Goal: Transaction & Acquisition: Download file/media

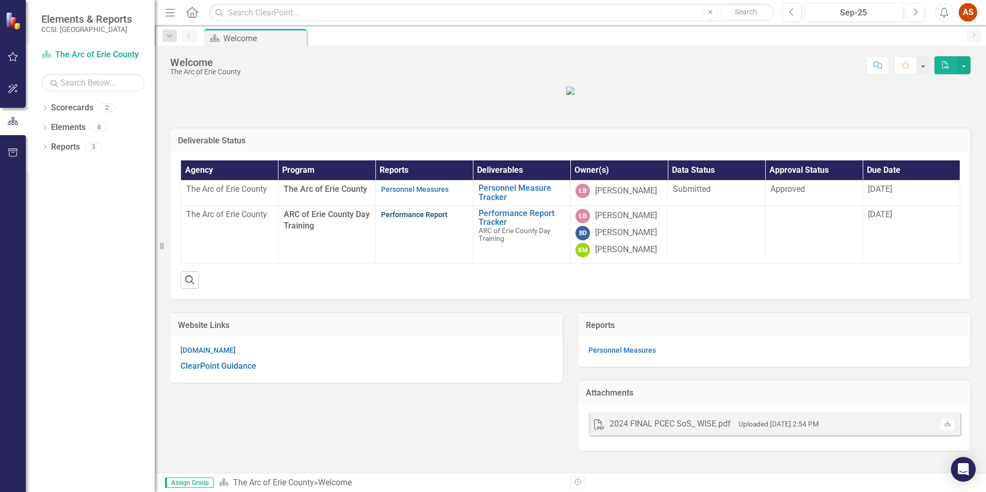
click at [412, 219] on link "Performance Report" at bounding box center [414, 214] width 67 height 8
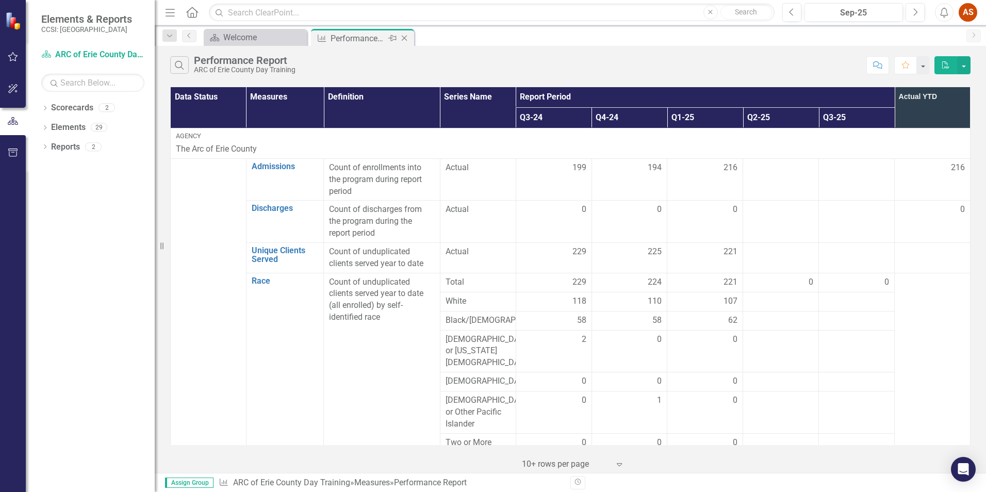
click at [405, 37] on icon at bounding box center [405, 39] width 6 height 6
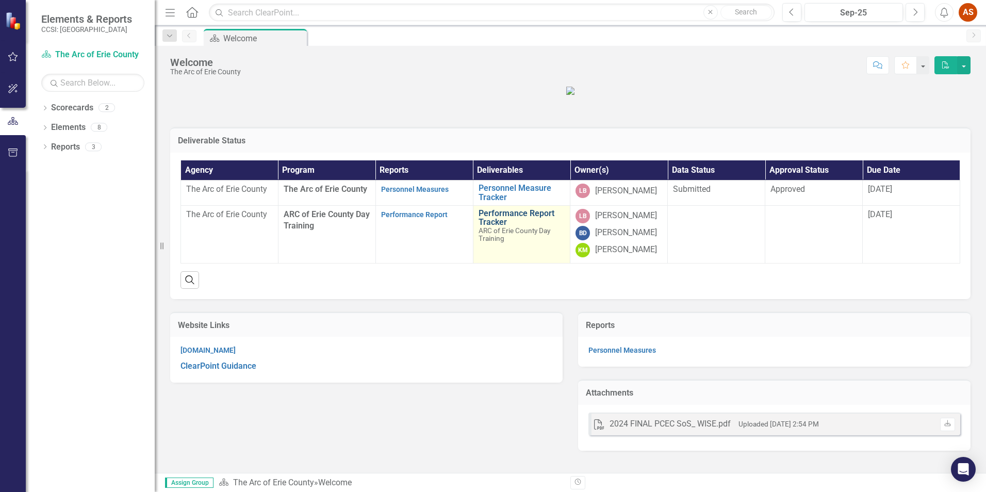
click at [512, 227] on link "Performance Report Tracker" at bounding box center [522, 218] width 87 height 18
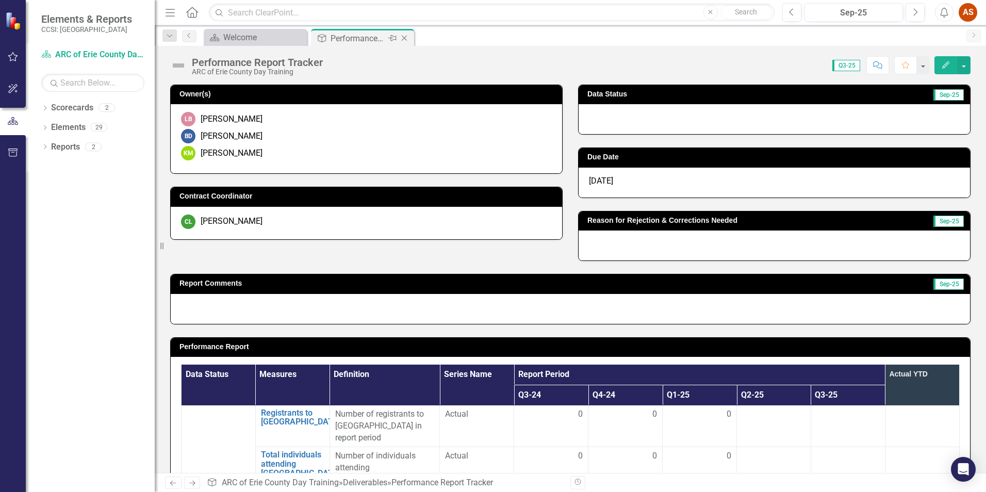
click at [408, 37] on icon "Close" at bounding box center [404, 38] width 10 height 8
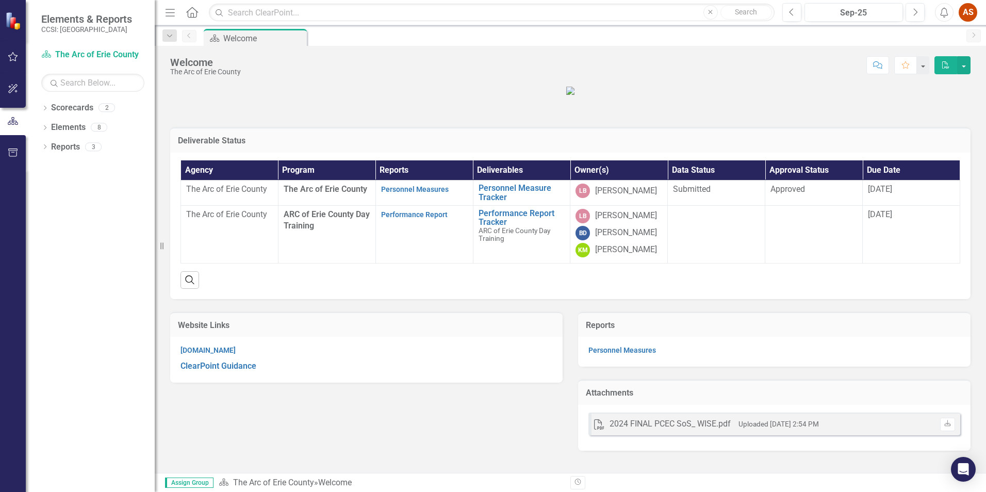
click at [665, 153] on div "Deliverable Status" at bounding box center [570, 139] width 800 height 25
click at [237, 371] on strong "ClearPoint Guidance" at bounding box center [218, 366] width 76 height 10
click at [46, 109] on icon "Dropdown" at bounding box center [44, 109] width 7 height 6
click at [76, 129] on link "The Arc of Erie County" at bounding box center [106, 128] width 98 height 12
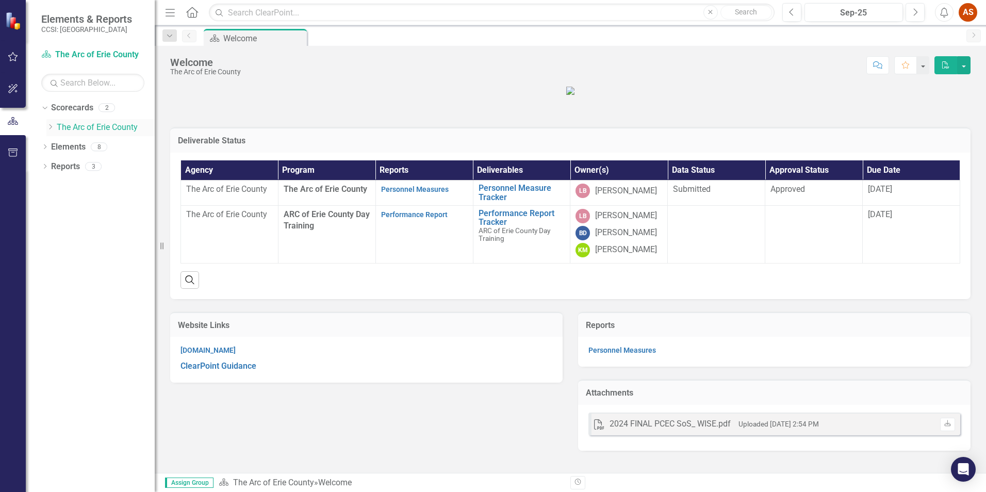
click at [51, 128] on icon at bounding box center [51, 126] width 3 height 5
click at [72, 151] on link "ARC of Erie County Day Training" at bounding box center [111, 147] width 88 height 12
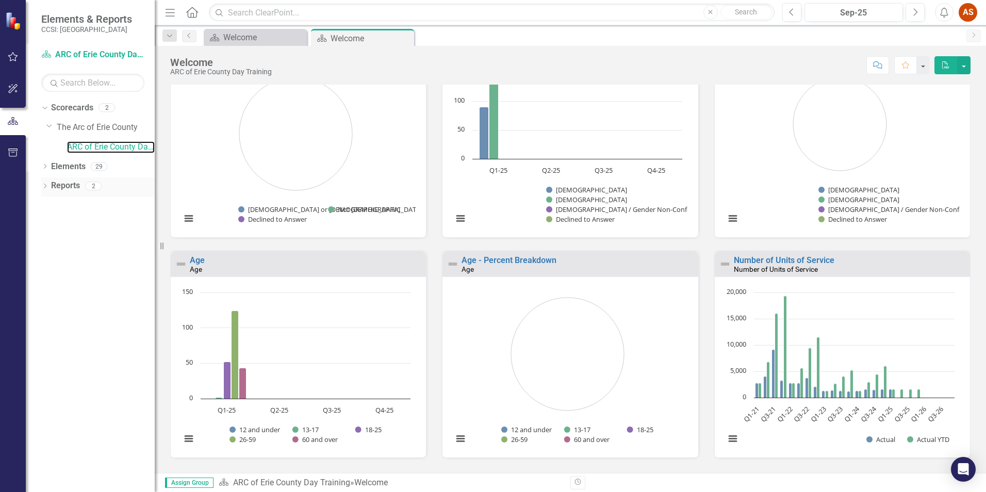
scroll to position [999, 0]
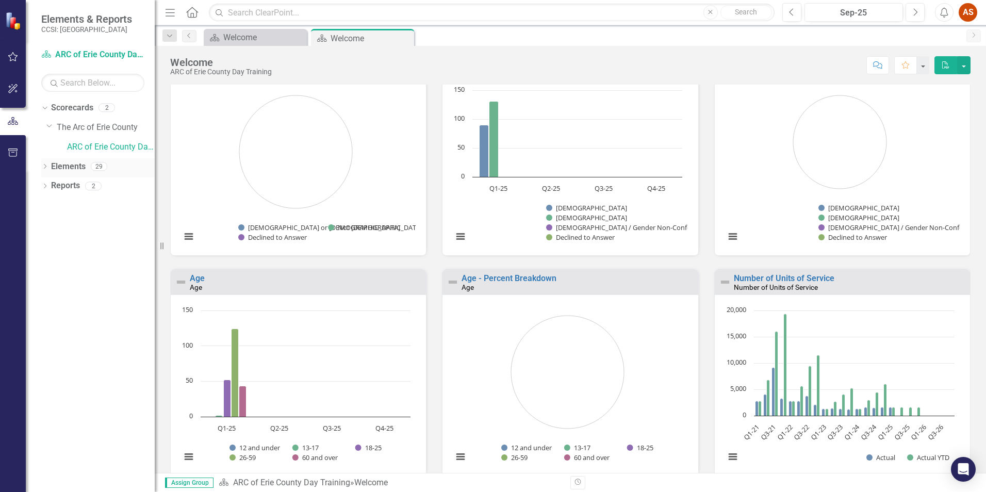
click at [43, 170] on icon "Dropdown" at bounding box center [44, 168] width 7 height 6
click at [52, 188] on icon "Dropdown" at bounding box center [49, 187] width 7 height 6
click at [113, 199] on div "Performance Report Tracker" at bounding box center [114, 202] width 82 height 9
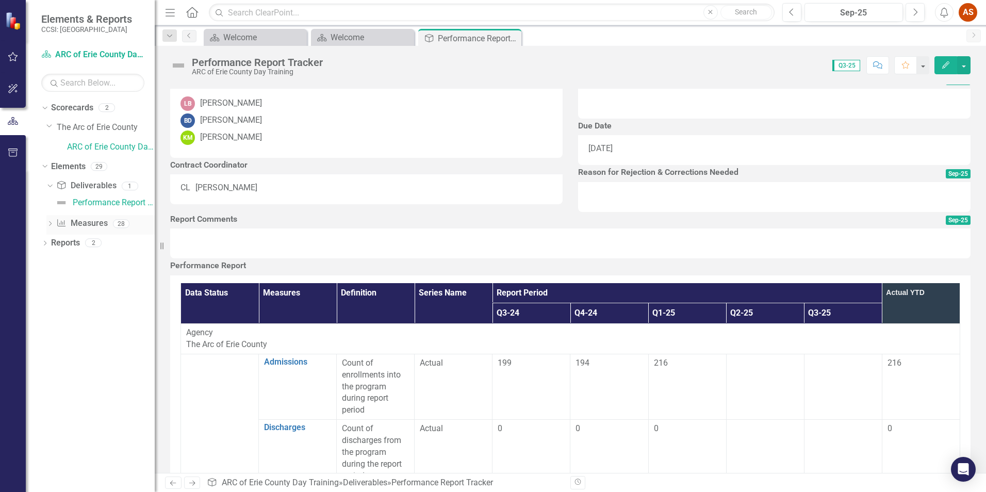
click at [47, 222] on icon "Dropdown" at bounding box center [49, 225] width 7 height 6
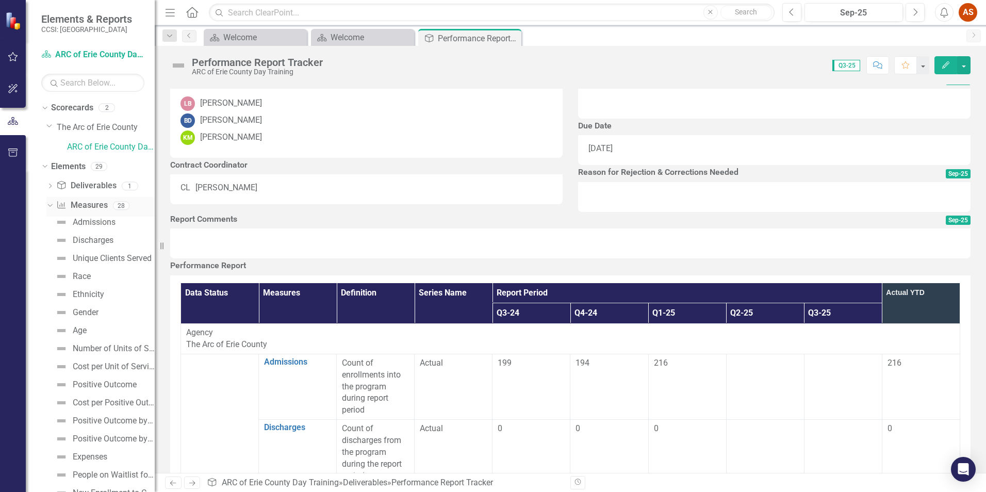
click at [48, 203] on icon "Dropdown" at bounding box center [49, 205] width 6 height 7
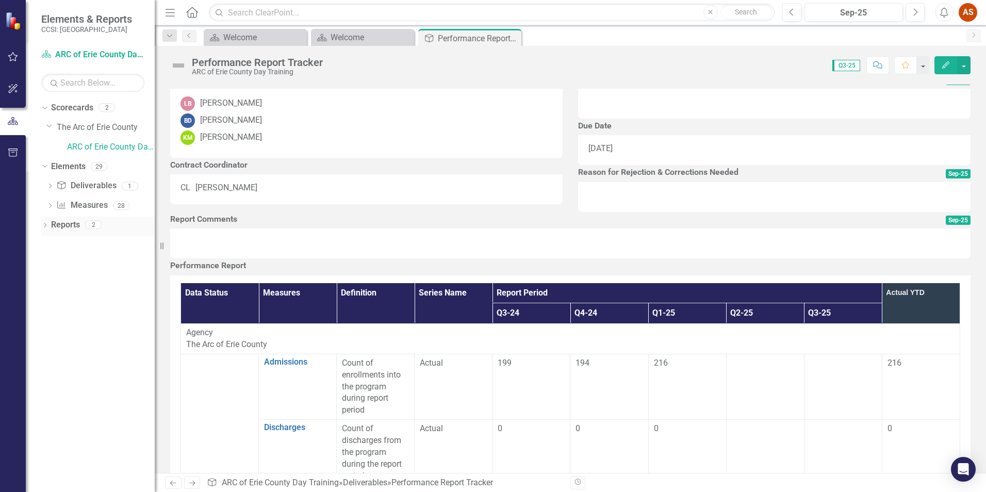
click at [47, 225] on icon "Dropdown" at bounding box center [44, 226] width 7 height 6
click at [50, 299] on icon at bounding box center [49, 299] width 3 height 5
click at [51, 282] on icon at bounding box center [49, 282] width 5 height 3
click at [50, 223] on div "Dropdown Reports 2" at bounding box center [97, 227] width 113 height 20
click at [42, 166] on icon "Dropdown" at bounding box center [44, 165] width 6 height 7
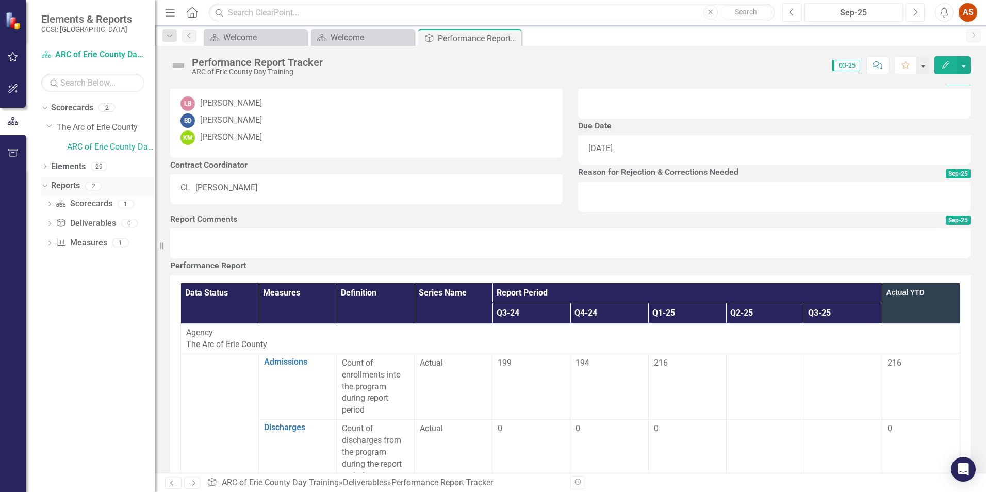
click at [44, 185] on icon "Dropdown" at bounding box center [44, 185] width 6 height 7
click at [48, 128] on icon "Dropdown" at bounding box center [49, 126] width 6 height 8
click at [46, 107] on icon "Dropdown" at bounding box center [44, 107] width 6 height 7
click at [511, 42] on icon "Close" at bounding box center [511, 38] width 10 height 8
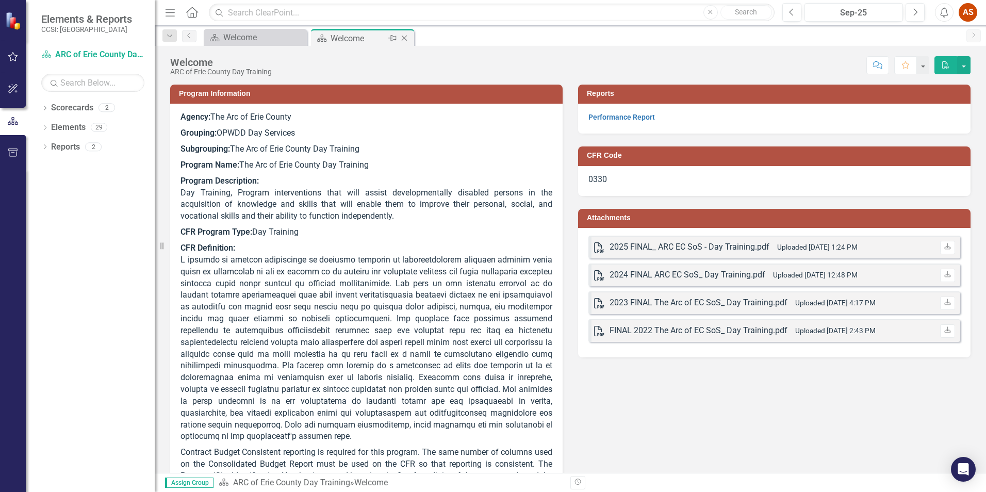
click at [405, 36] on icon "Close" at bounding box center [404, 38] width 10 height 8
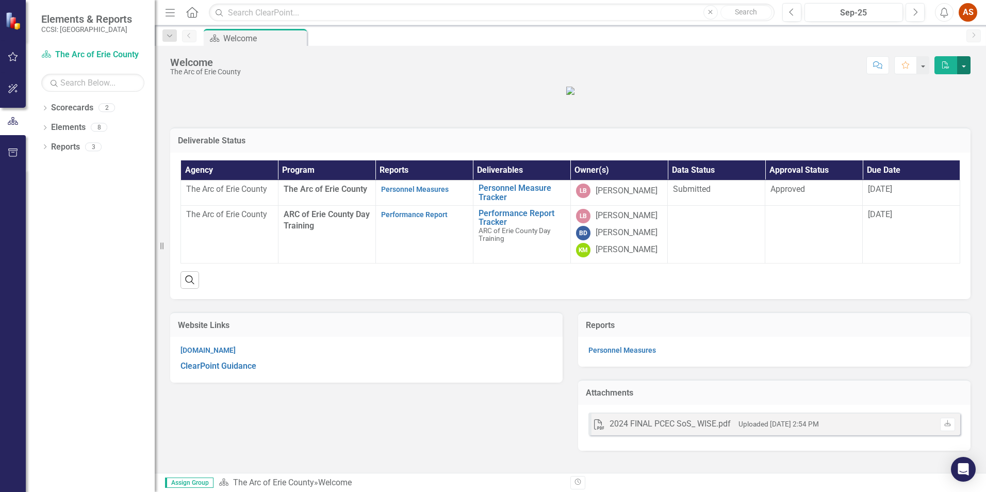
click at [963, 59] on button "button" at bounding box center [963, 65] width 13 height 18
click at [515, 227] on link "Performance Report Tracker" at bounding box center [522, 218] width 87 height 18
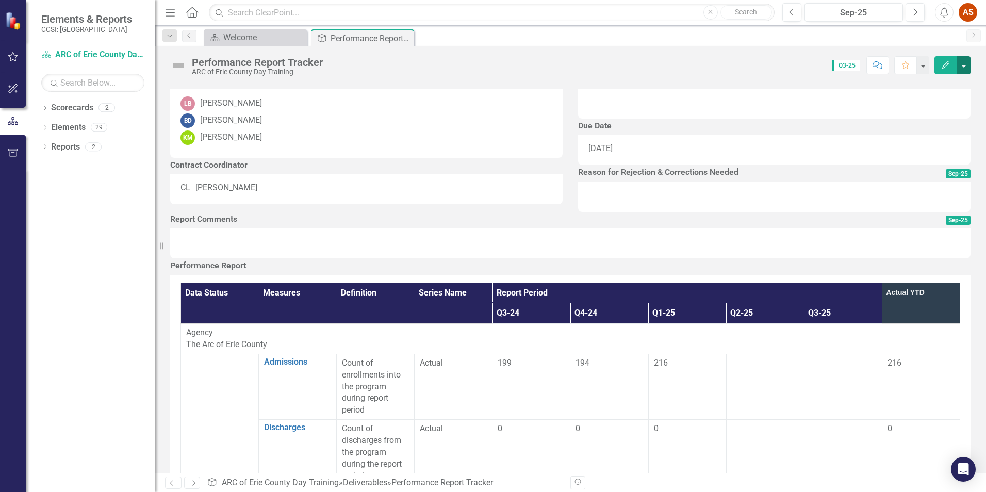
click at [967, 64] on button "button" at bounding box center [963, 65] width 13 height 18
click at [777, 68] on div "Score: 0.00 Q3-25 Completed Comment Favorite Edit" at bounding box center [649, 65] width 643 height 18
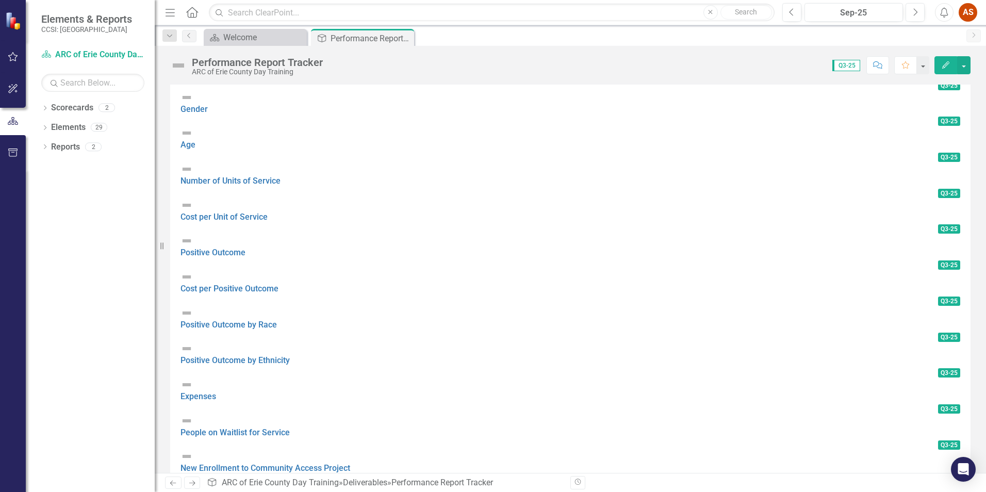
scroll to position [722, 0]
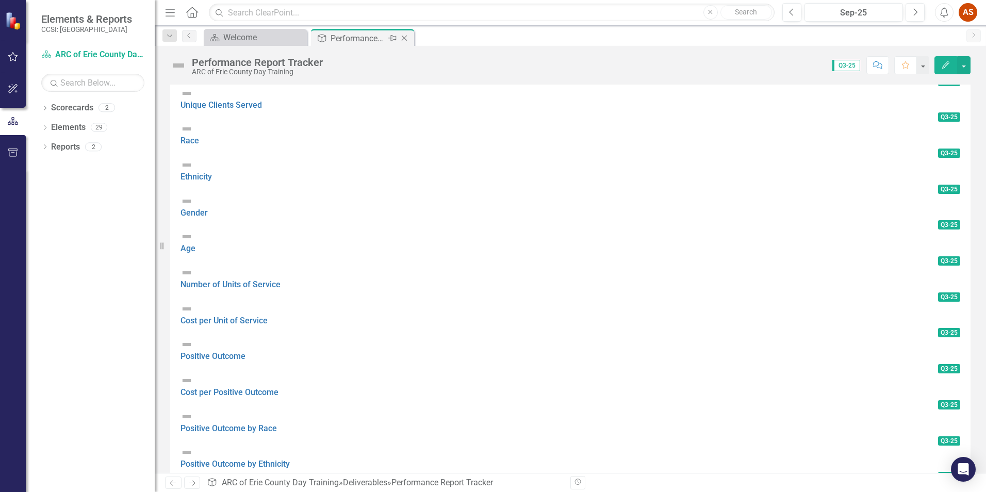
click at [403, 40] on icon "Close" at bounding box center [404, 38] width 10 height 8
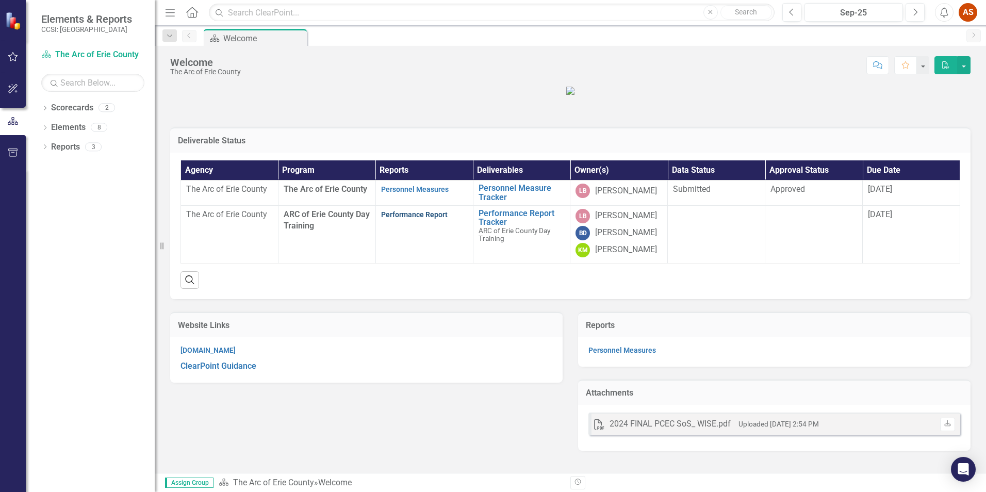
click at [428, 219] on link "Performance Report" at bounding box center [414, 214] width 67 height 8
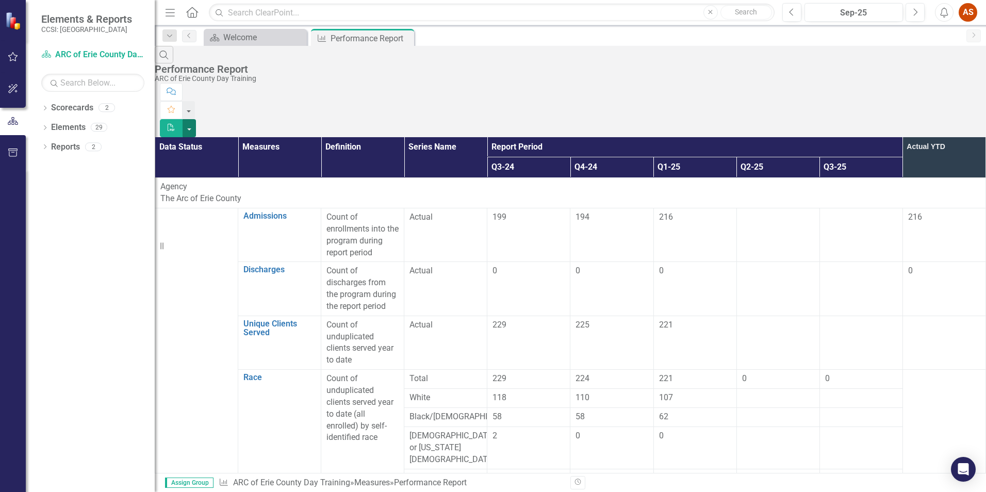
click at [196, 119] on button "button" at bounding box center [189, 128] width 13 height 18
click at [956, 101] on link "Excel Export to Excel" at bounding box center [929, 103] width 81 height 19
click at [939, 11] on icon "Alerts" at bounding box center [944, 12] width 11 height 10
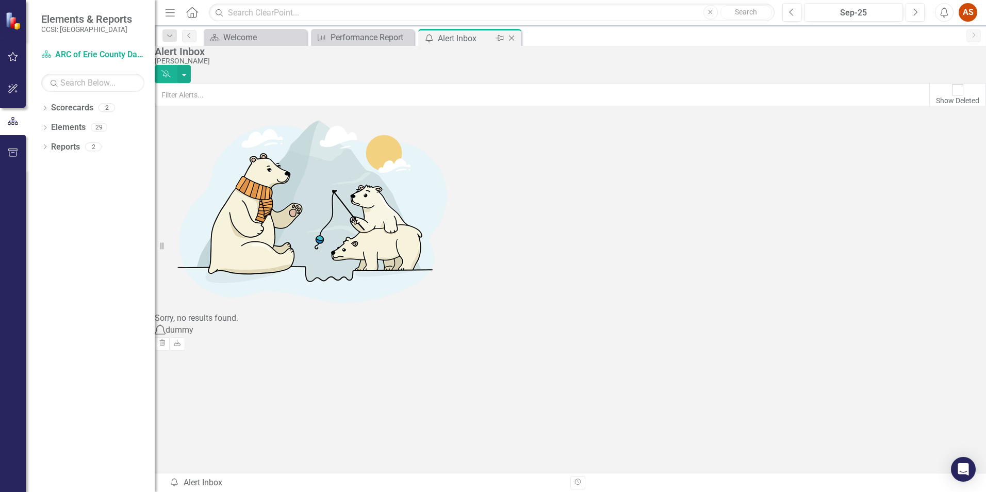
click at [513, 38] on icon "Close" at bounding box center [511, 38] width 10 height 8
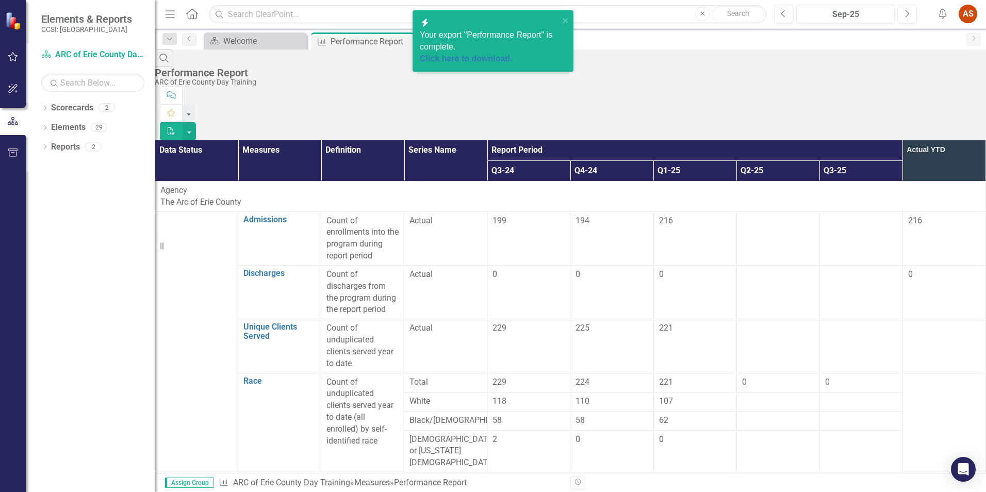
click at [943, 14] on icon "Alerts" at bounding box center [942, 13] width 11 height 10
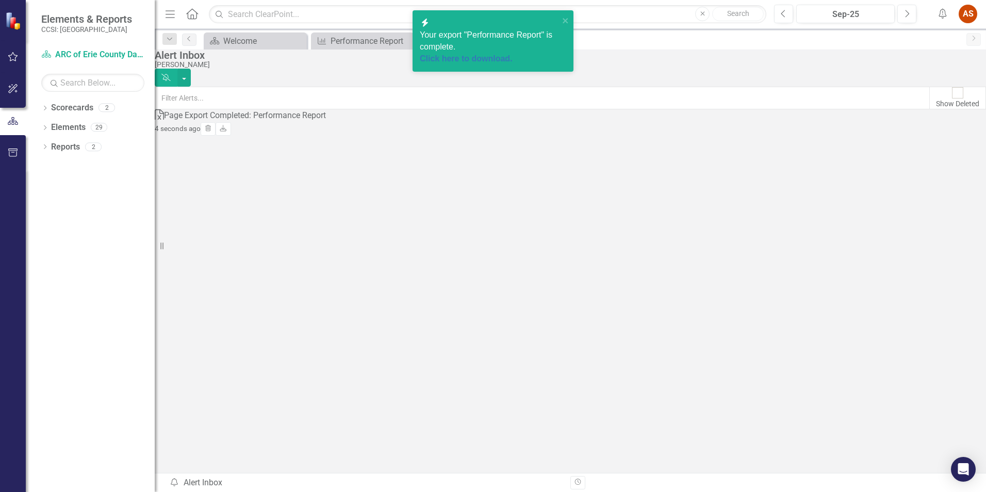
click at [237, 122] on div "Page Export Completed: Performance Report" at bounding box center [245, 116] width 162 height 12
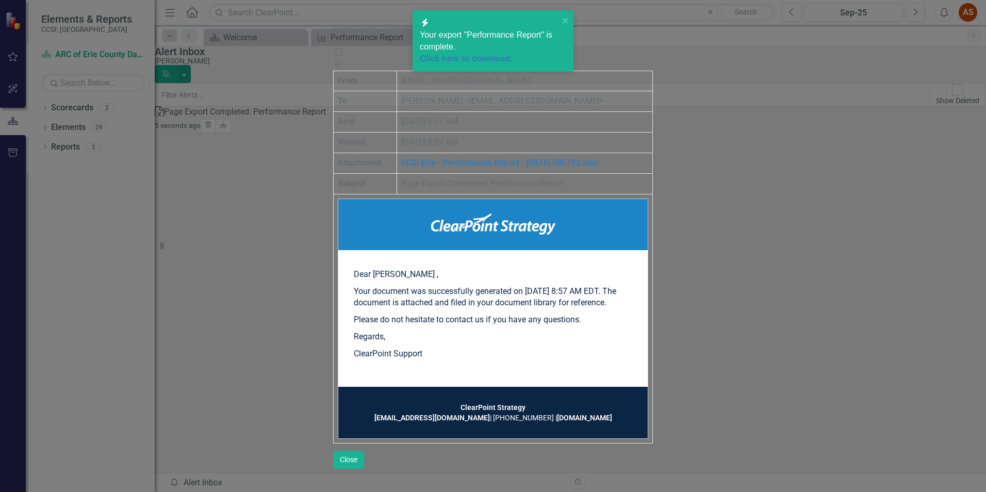
click at [338, 202] on td "Dear [PERSON_NAME] , Your document was successfully generated on [DATE] 8:57 AM…" at bounding box center [493, 319] width 310 height 240
click at [475, 54] on link "Click here to download." at bounding box center [466, 58] width 93 height 9
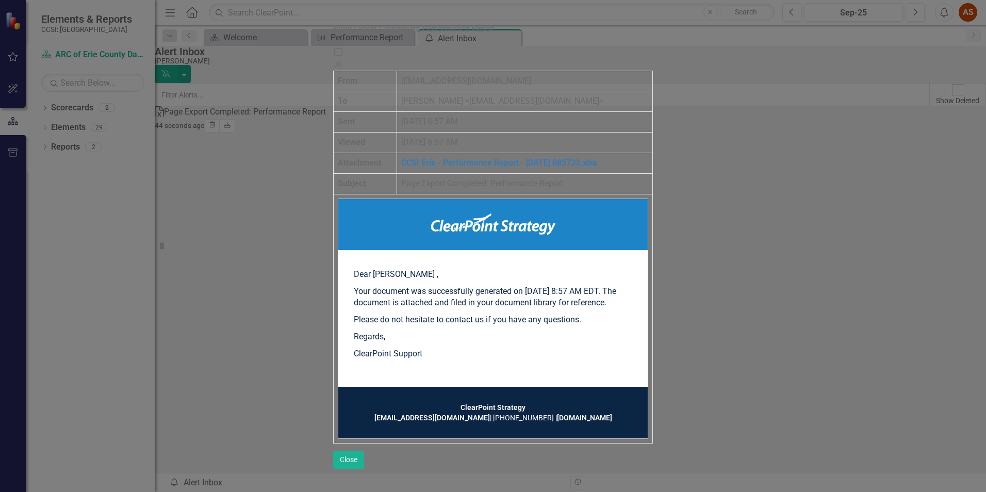
click at [343, 60] on icon "Close" at bounding box center [338, 64] width 10 height 8
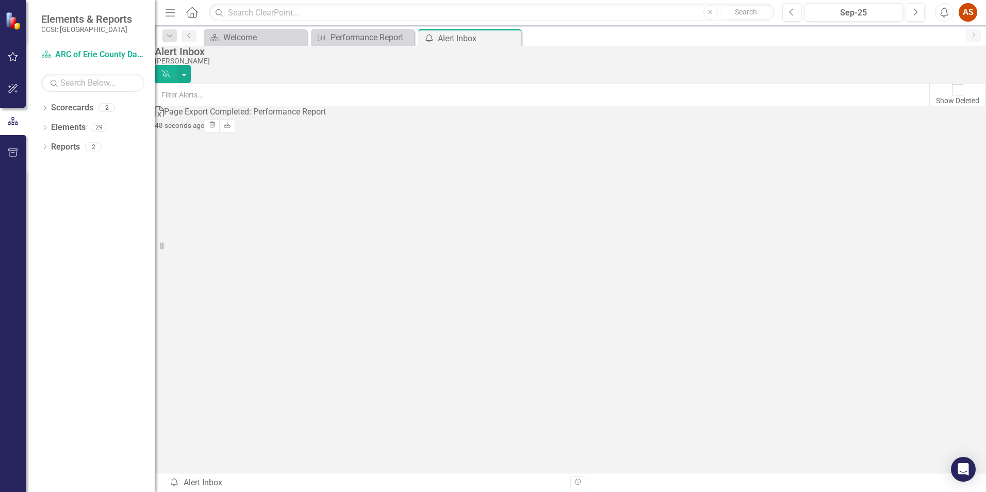
click at [326, 131] on div "Excel Page Export Completed: Performance Report 48 seconds ago Trash Download" at bounding box center [240, 118] width 171 height 25
click at [510, 42] on icon "Close" at bounding box center [511, 38] width 10 height 8
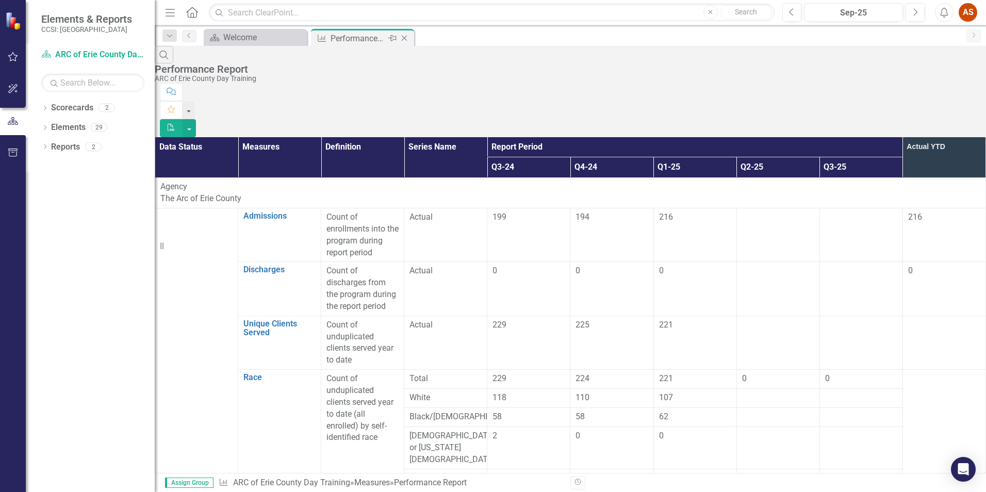
click at [403, 38] on icon "Close" at bounding box center [404, 38] width 10 height 8
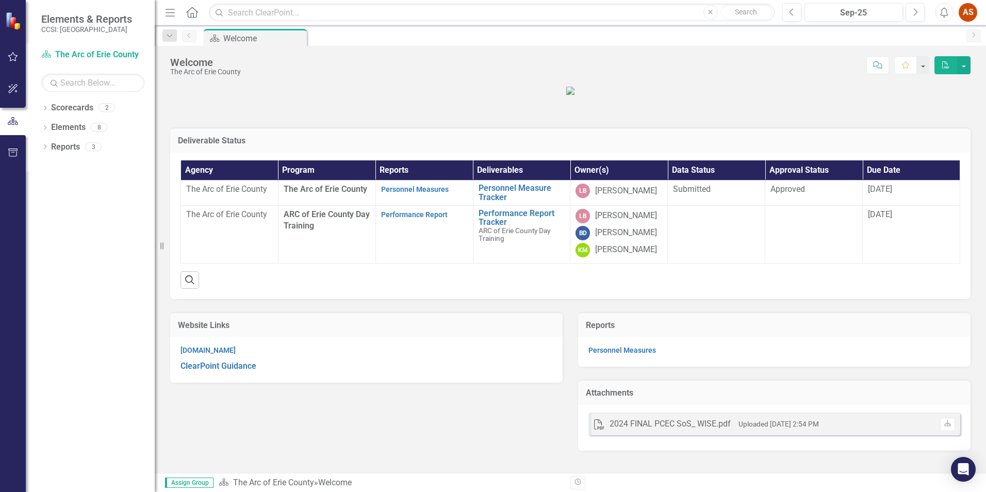
click at [663, 96] on figure at bounding box center [570, 91] width 800 height 12
